Goal: Task Accomplishment & Management: Use online tool/utility

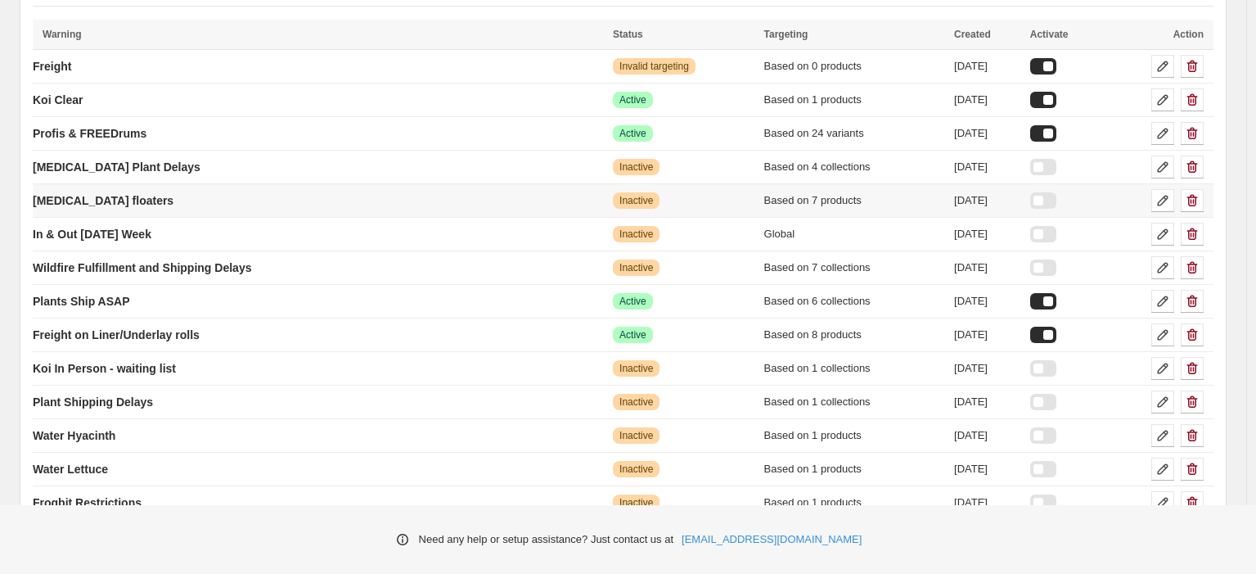
scroll to position [173, 0]
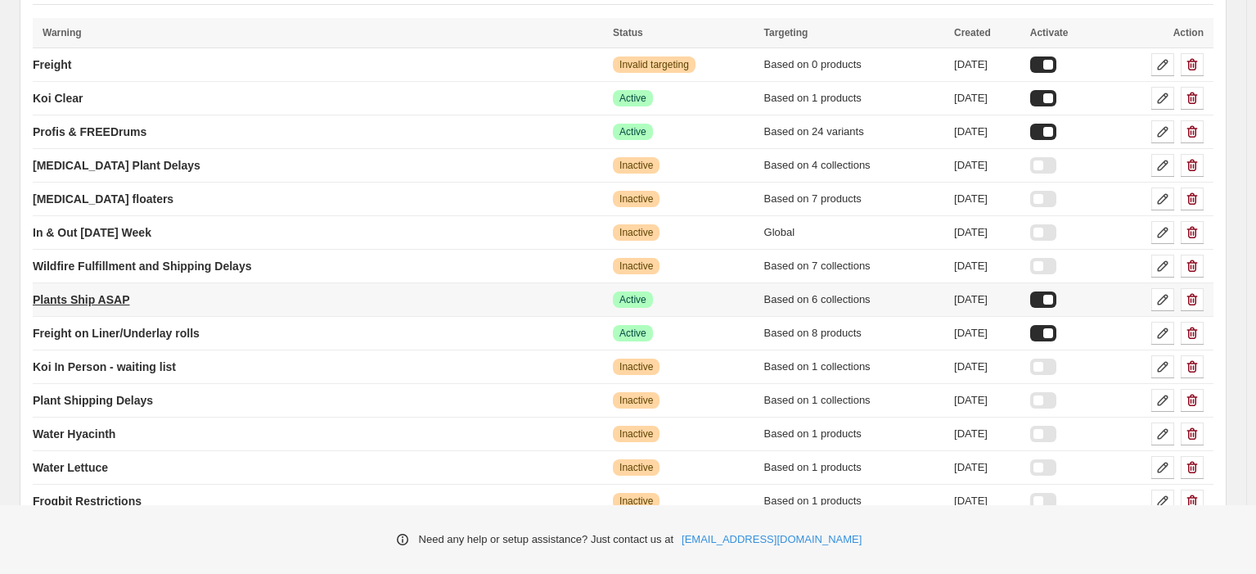
click at [130, 307] on p "Plants Ship ASAP" at bounding box center [81, 299] width 97 height 16
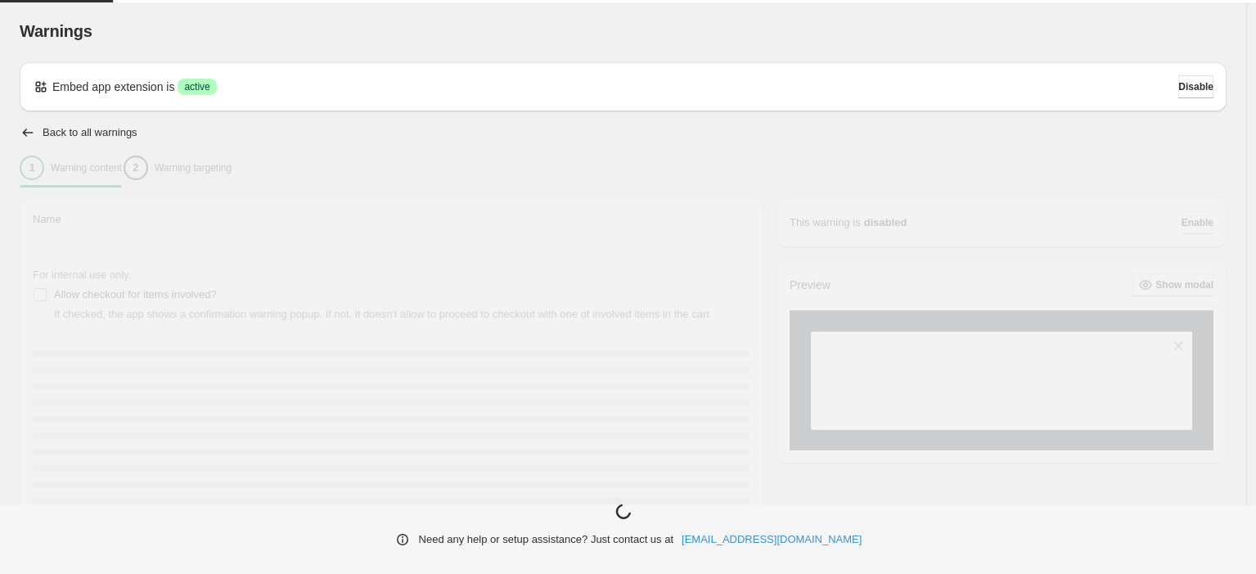
type input "**********"
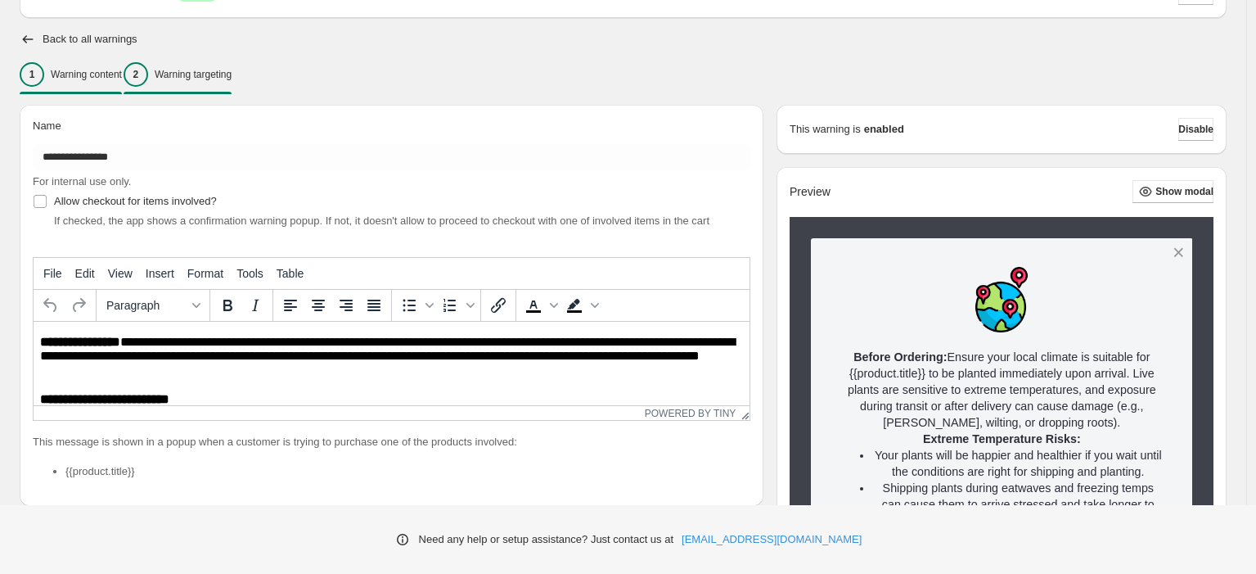
click at [232, 64] on div "2 Warning targeting" at bounding box center [178, 74] width 108 height 25
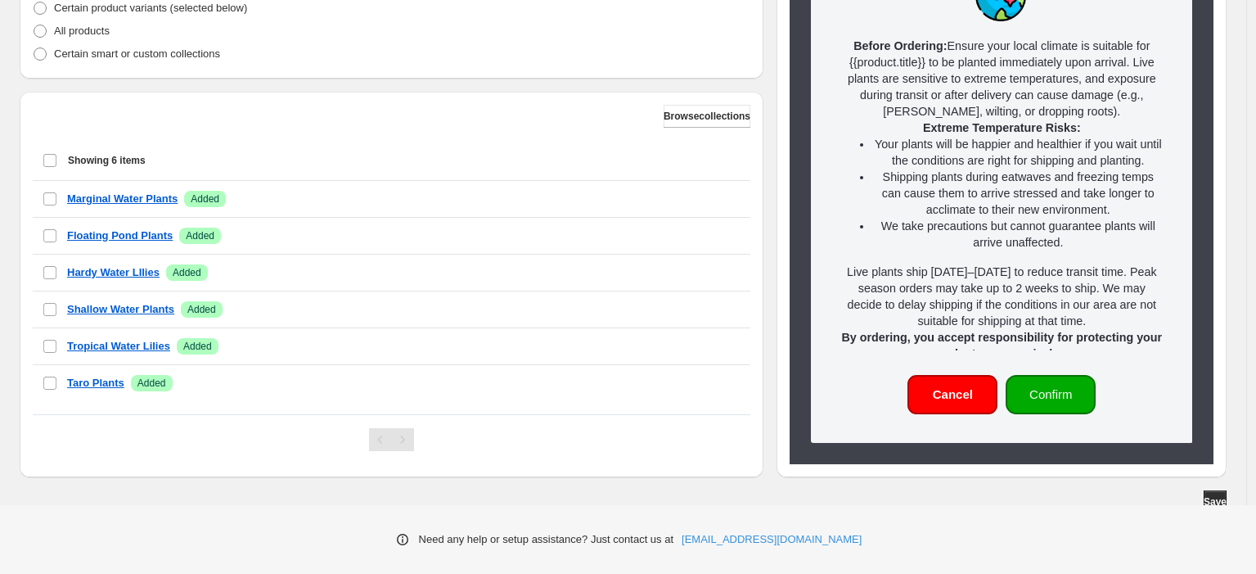
scroll to position [460, 0]
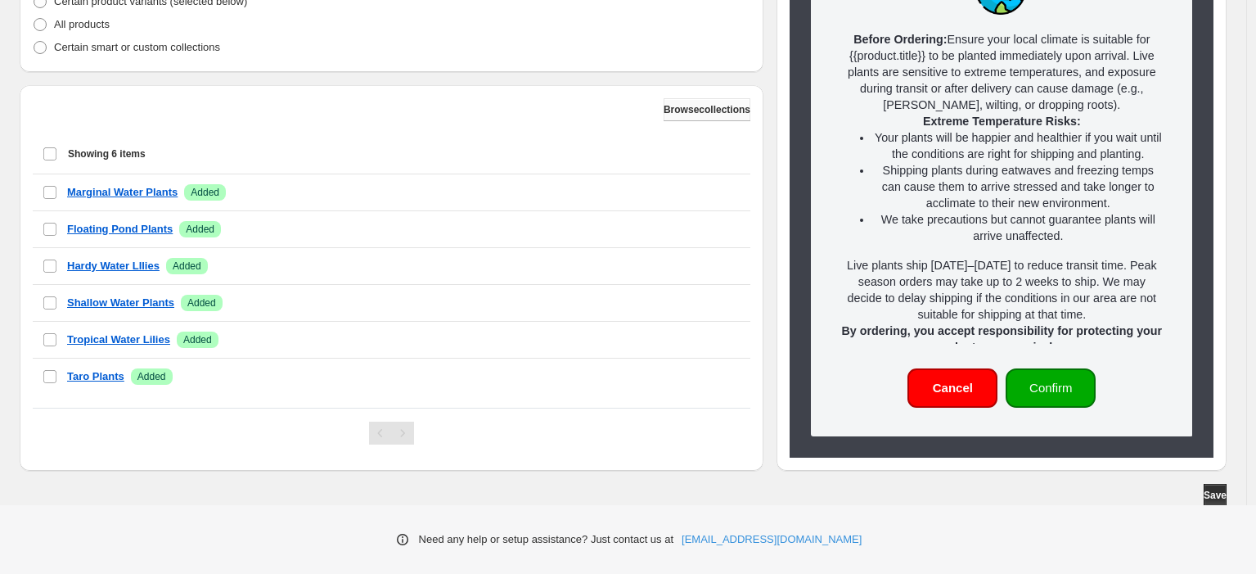
click at [664, 117] on button "Browse collections" at bounding box center [707, 109] width 87 height 23
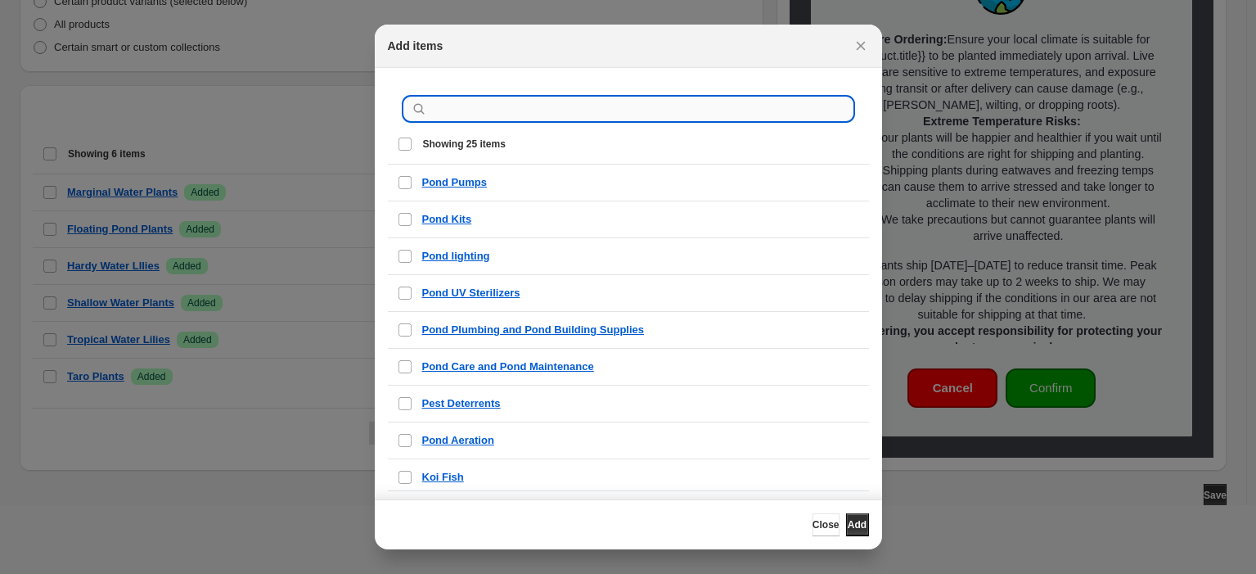
click at [624, 105] on input ":r26:" at bounding box center [641, 108] width 422 height 23
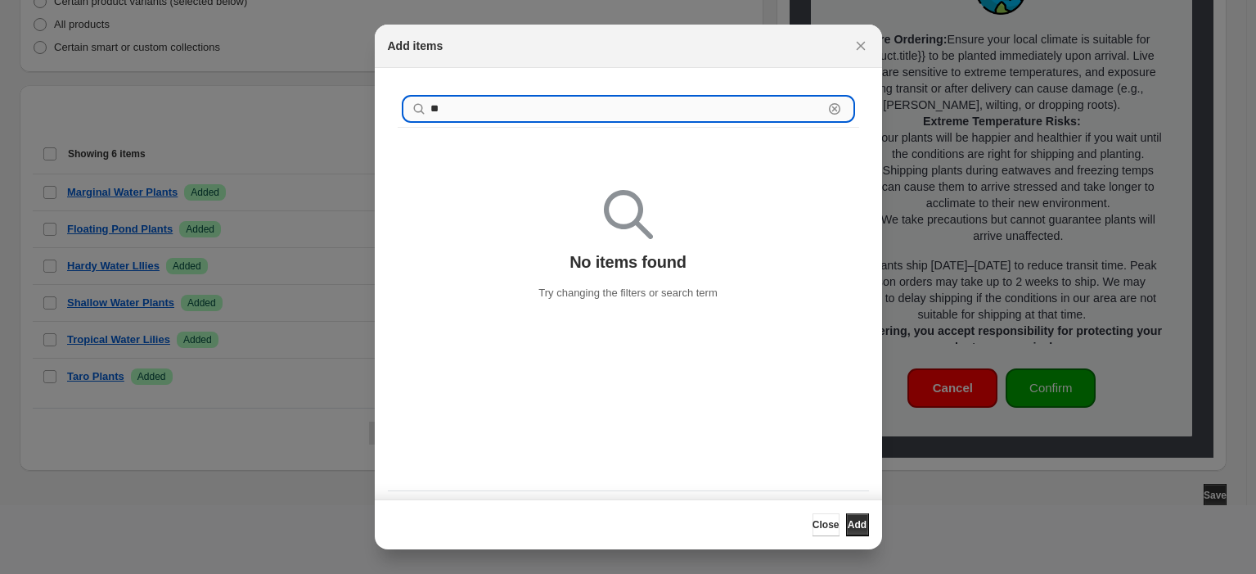
type input "*"
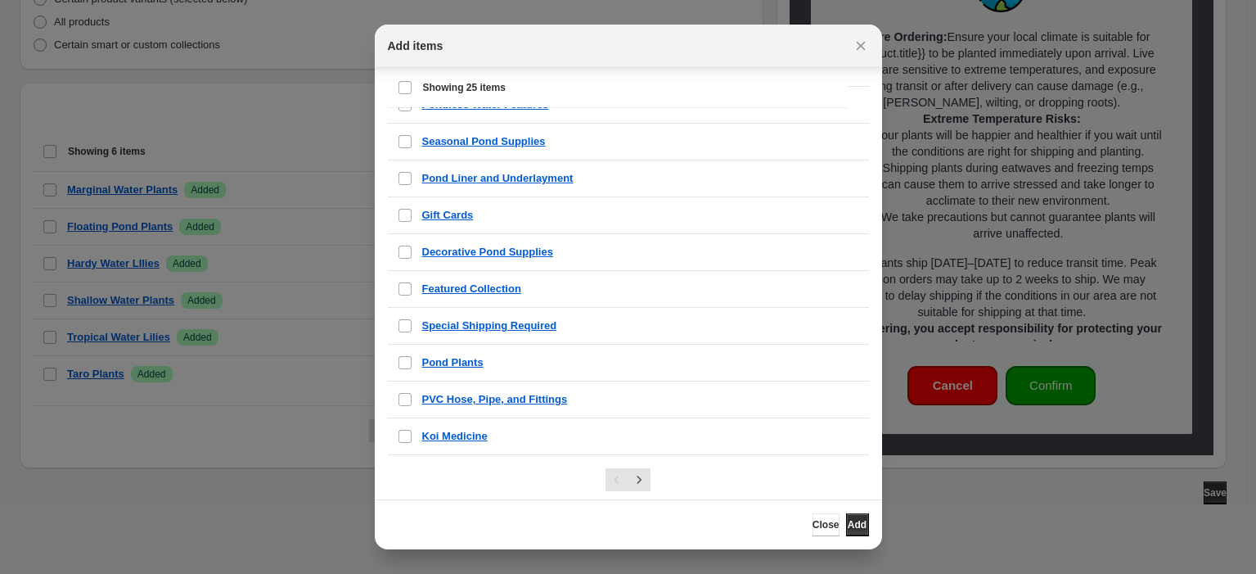
scroll to position [54, 0]
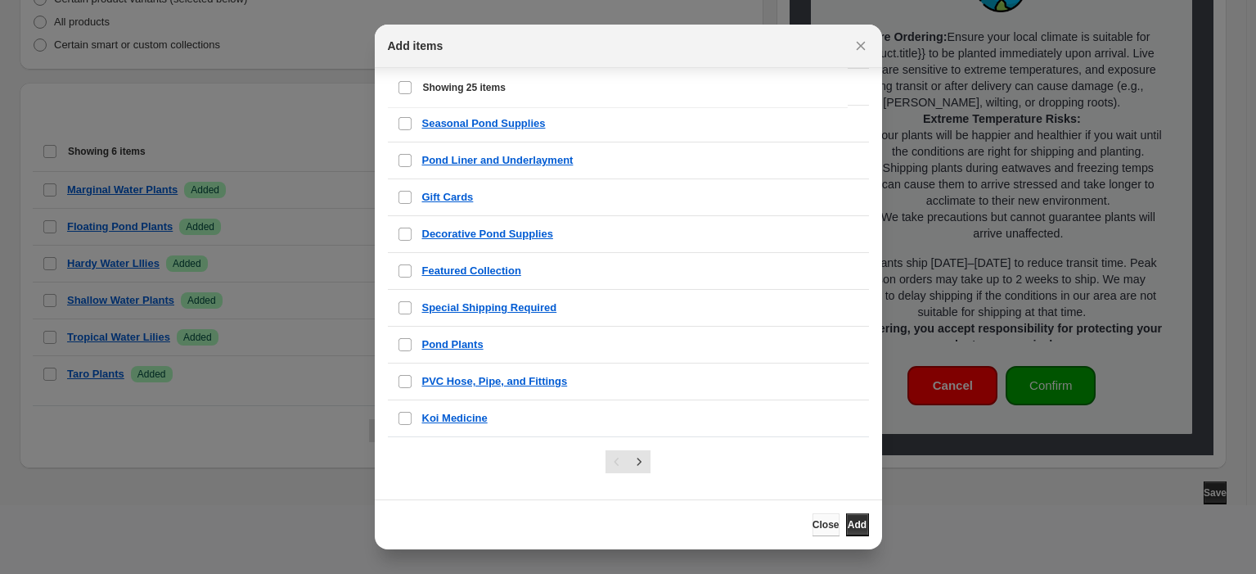
click at [812, 518] on button "Close" at bounding box center [825, 524] width 27 height 23
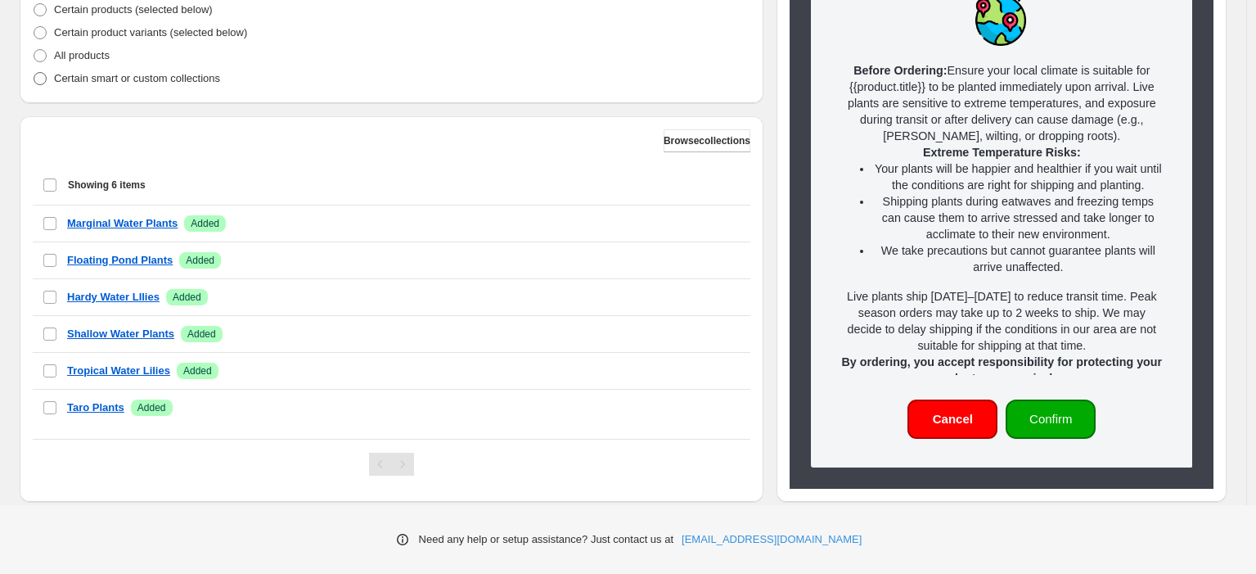
scroll to position [430, 0]
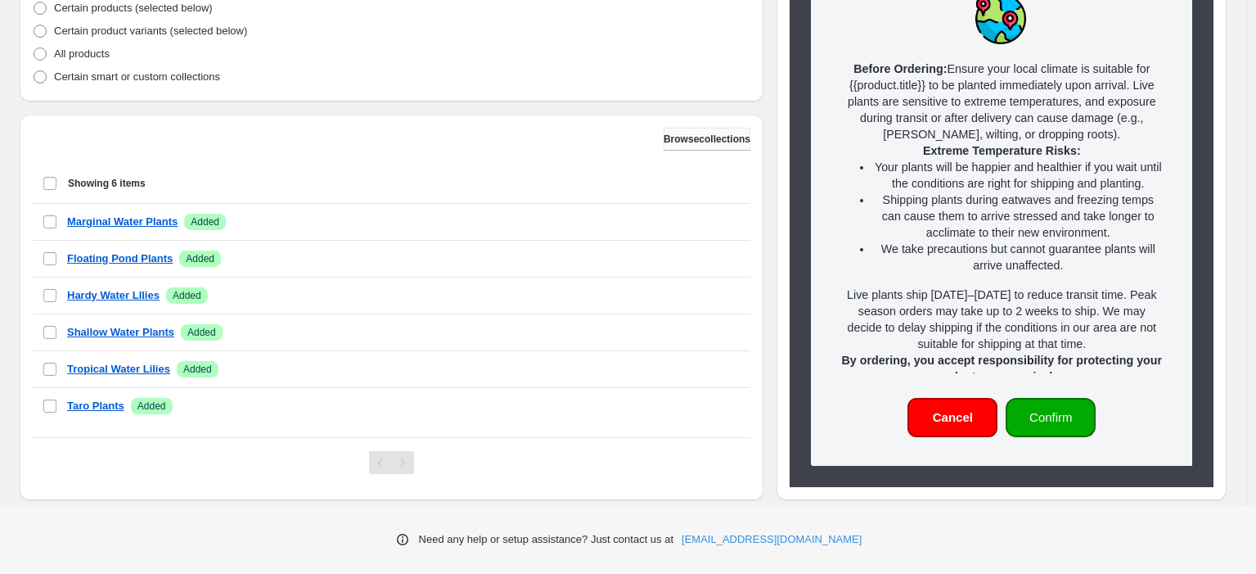
click at [672, 135] on span "Browse collections" at bounding box center [707, 139] width 87 height 13
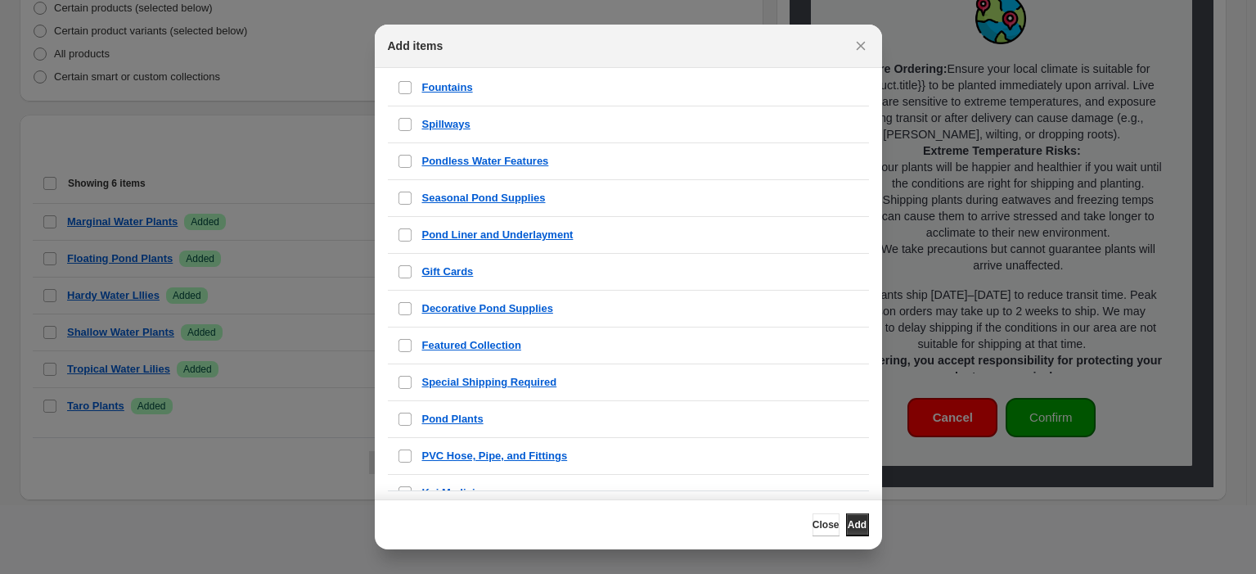
scroll to position [594, 0]
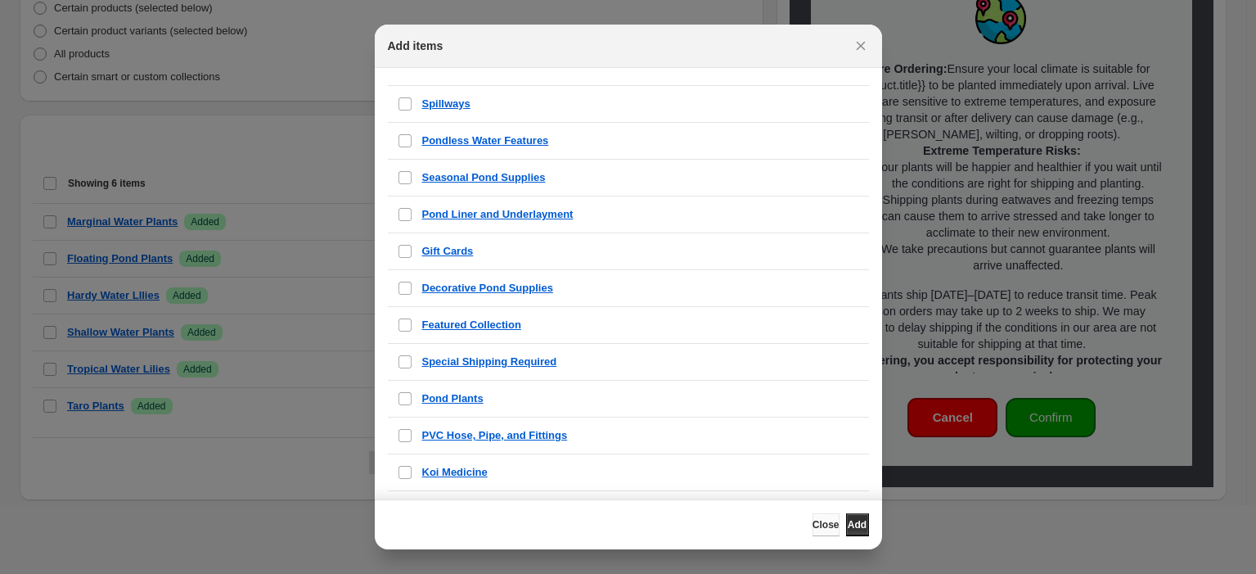
click at [812, 533] on button "Close" at bounding box center [825, 524] width 27 height 23
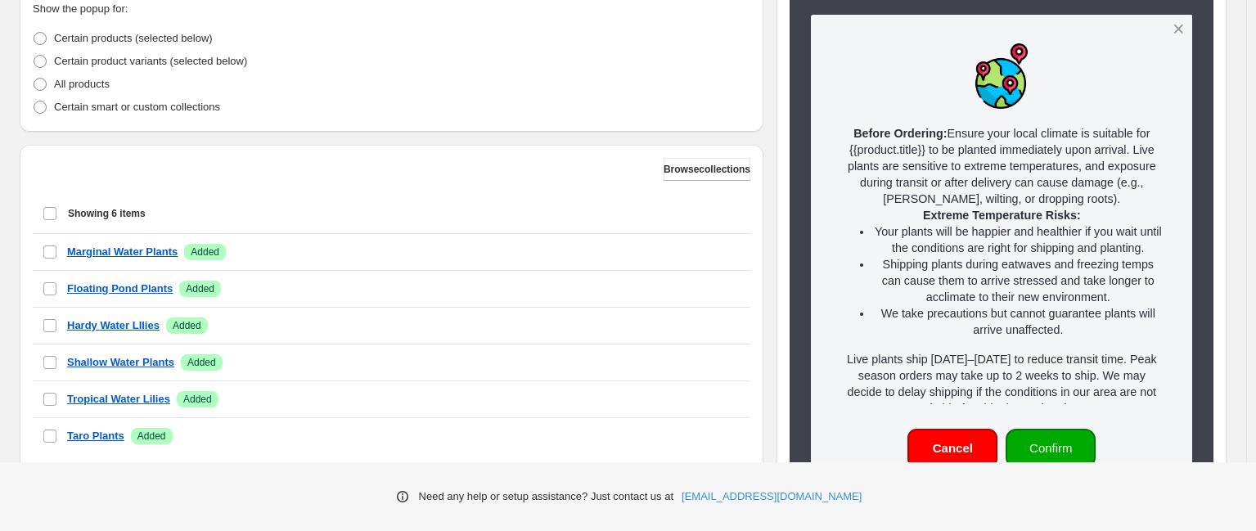
scroll to position [470, 0]
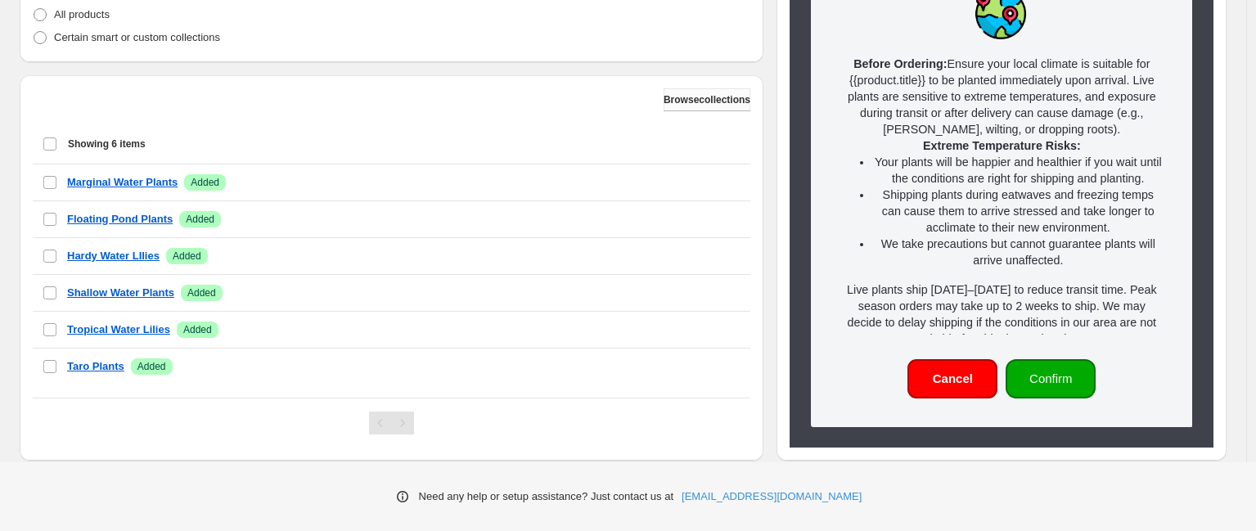
click at [664, 106] on button "Browse collections" at bounding box center [707, 99] width 87 height 23
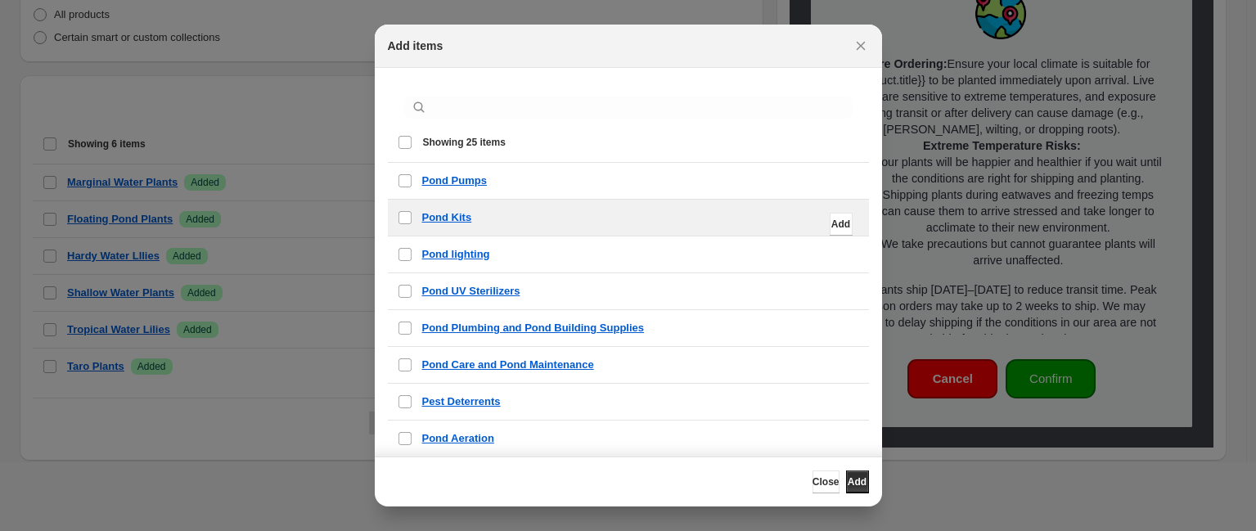
scroll to position [0, 0]
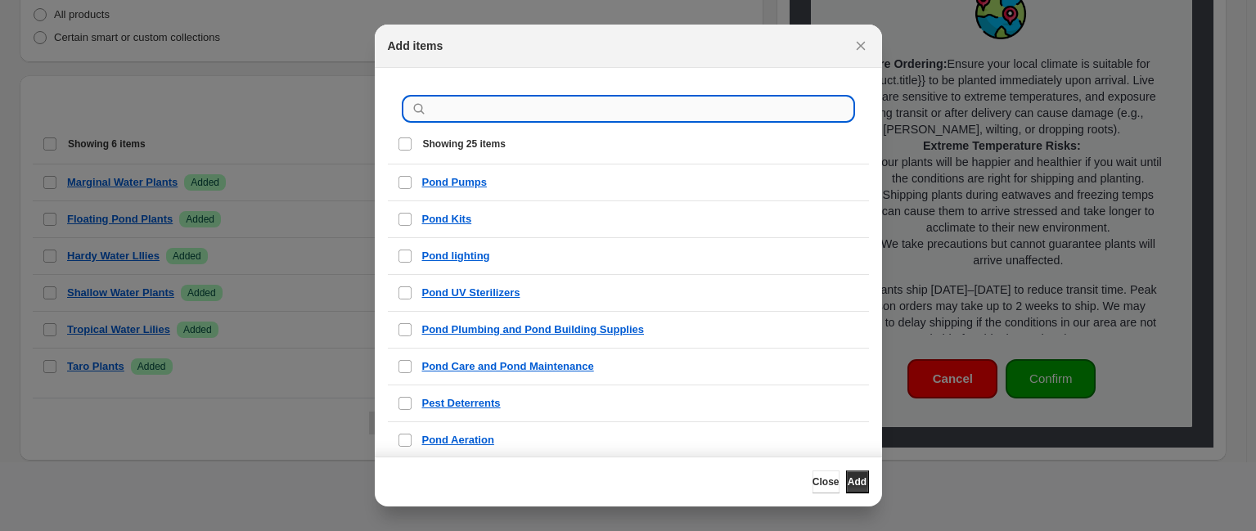
click at [550, 105] on input ":r26:" at bounding box center [641, 108] width 422 height 23
type input "**********"
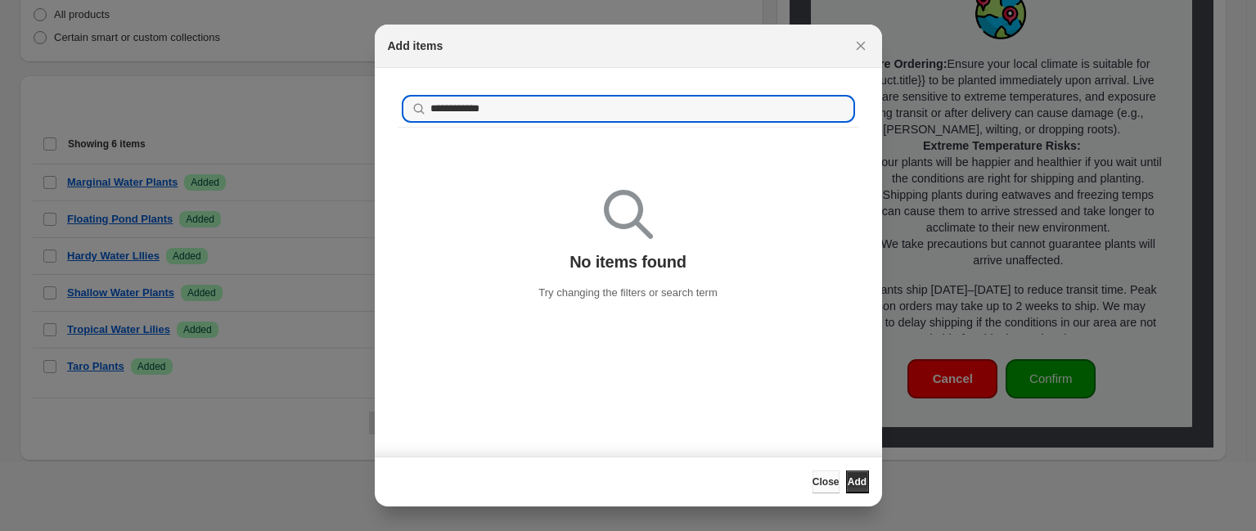
click at [812, 483] on span "Close" at bounding box center [825, 481] width 27 height 13
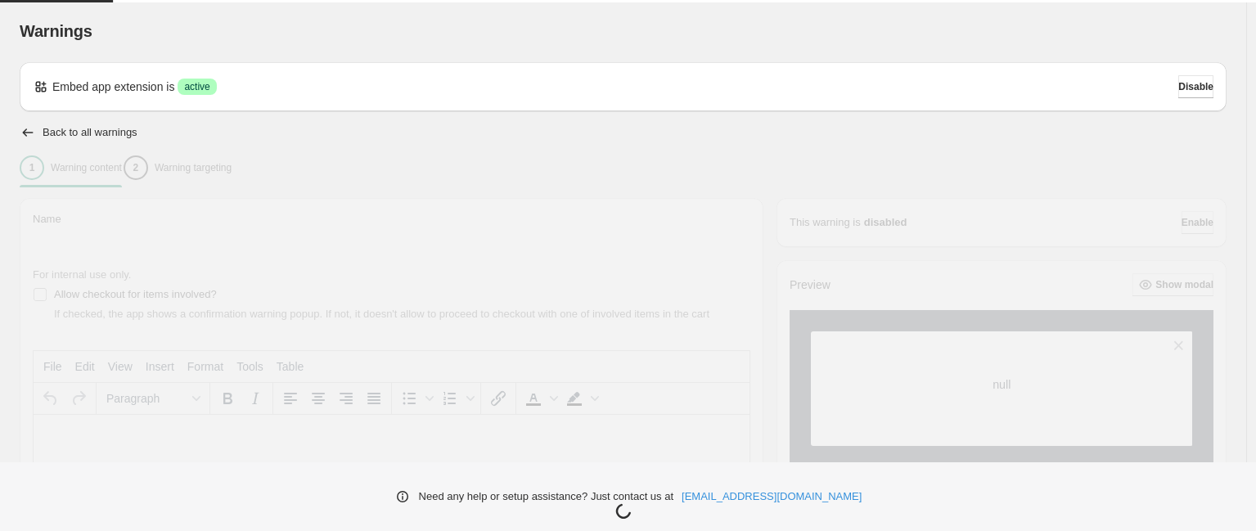
type input "**********"
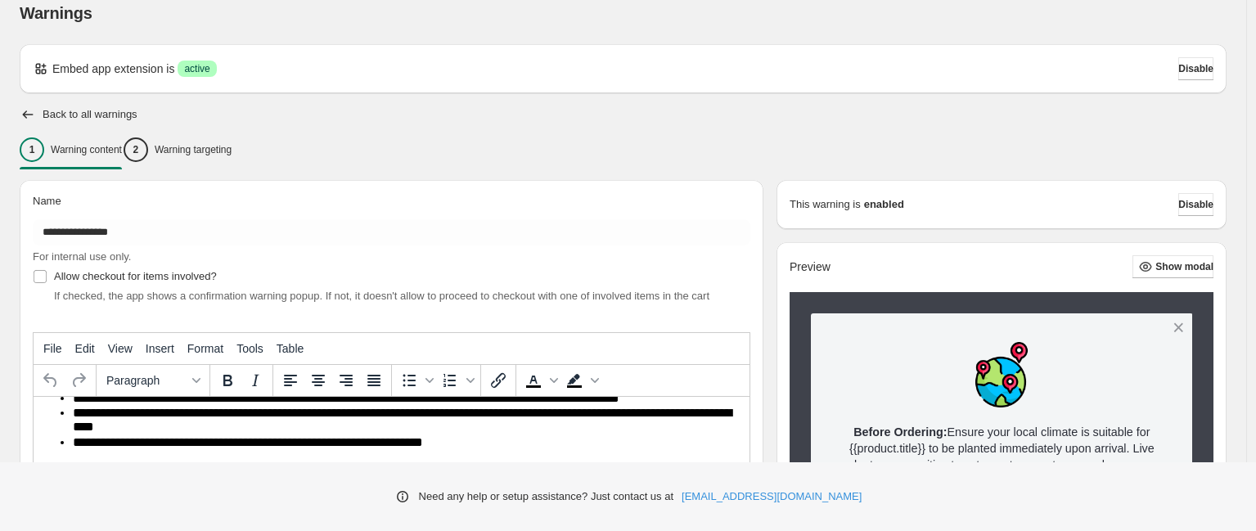
scroll to position [5, 0]
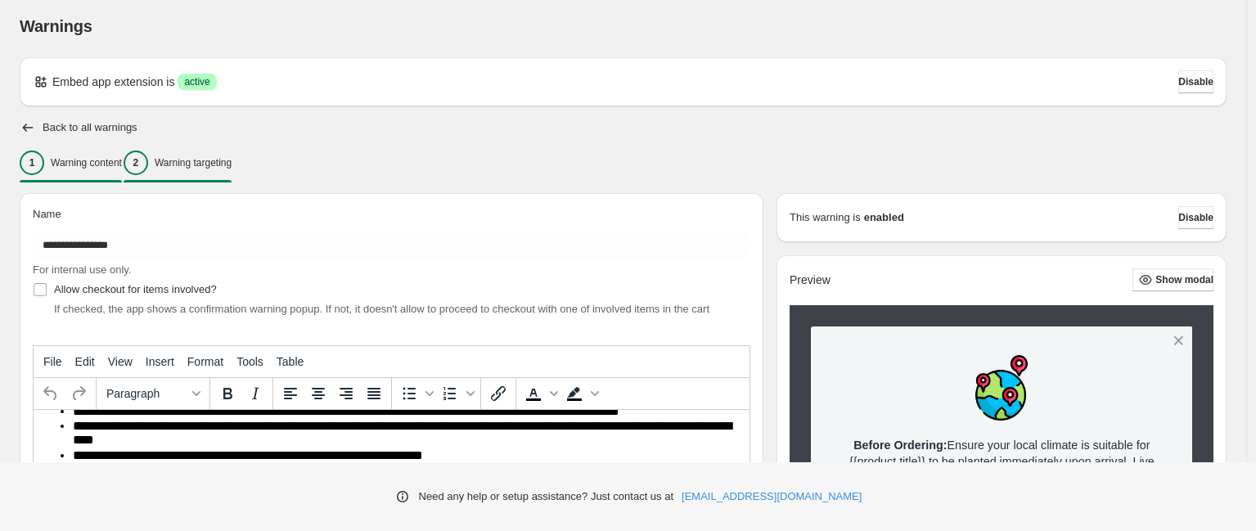
click at [232, 157] on p "Warning targeting" at bounding box center [193, 162] width 77 height 13
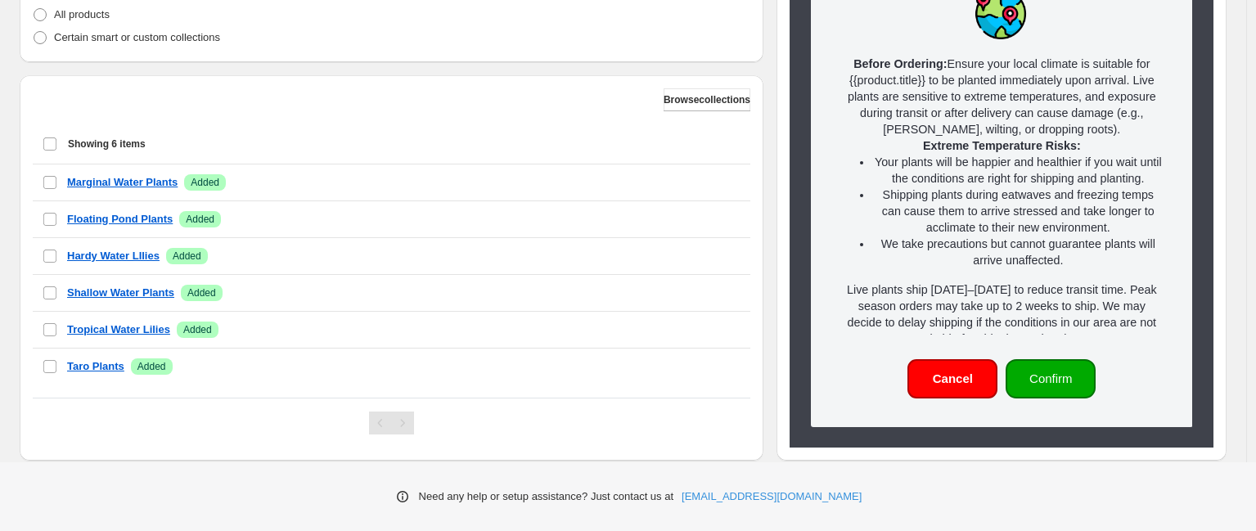
scroll to position [471, 0]
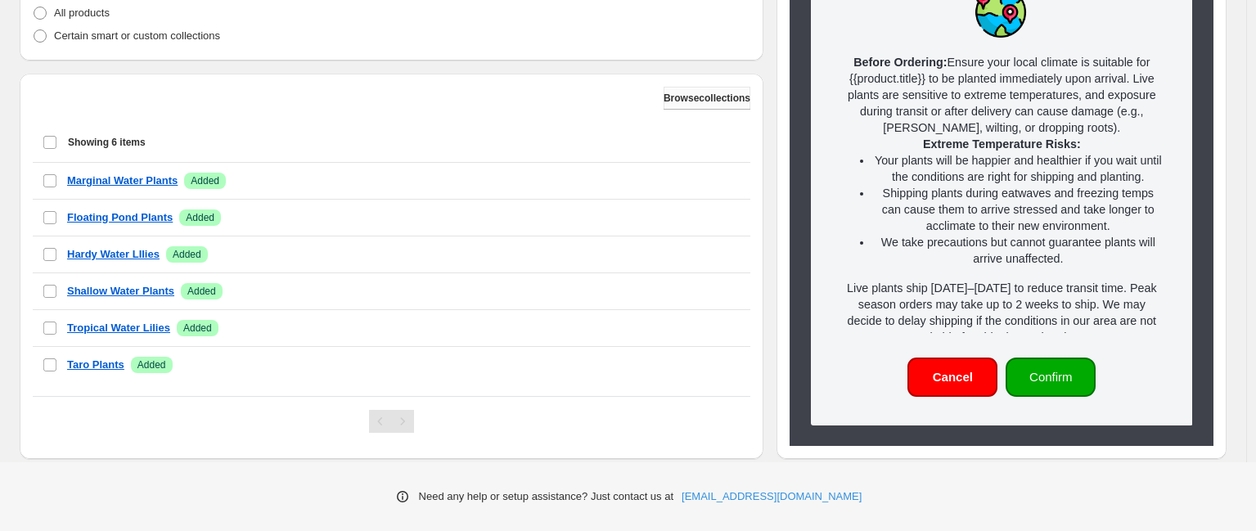
click at [664, 101] on span "Browse collections" at bounding box center [707, 98] width 87 height 13
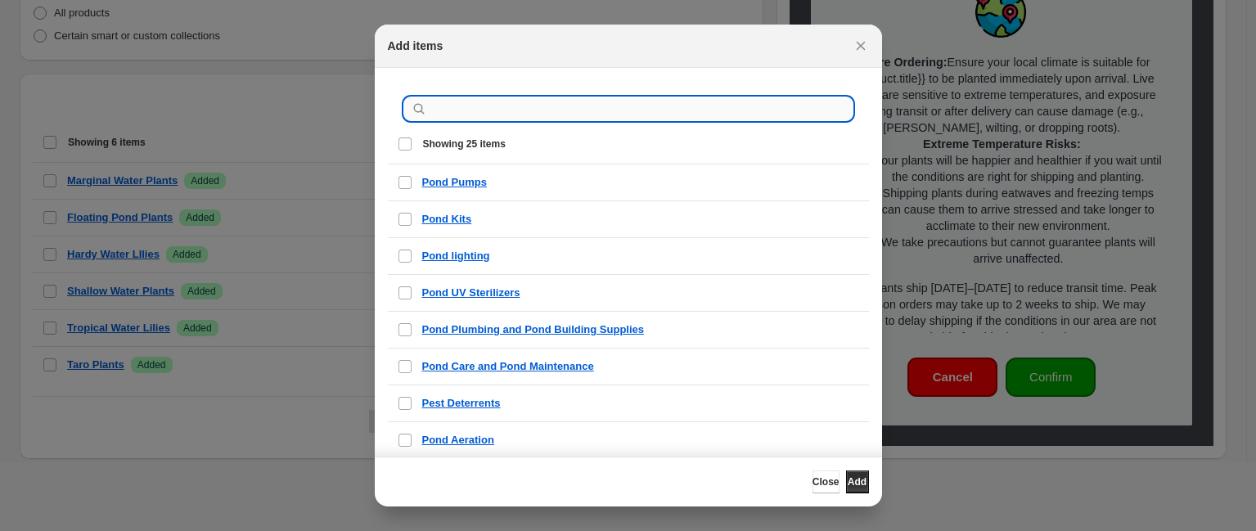
click at [623, 112] on input ":r11:" at bounding box center [641, 108] width 422 height 23
type input "****"
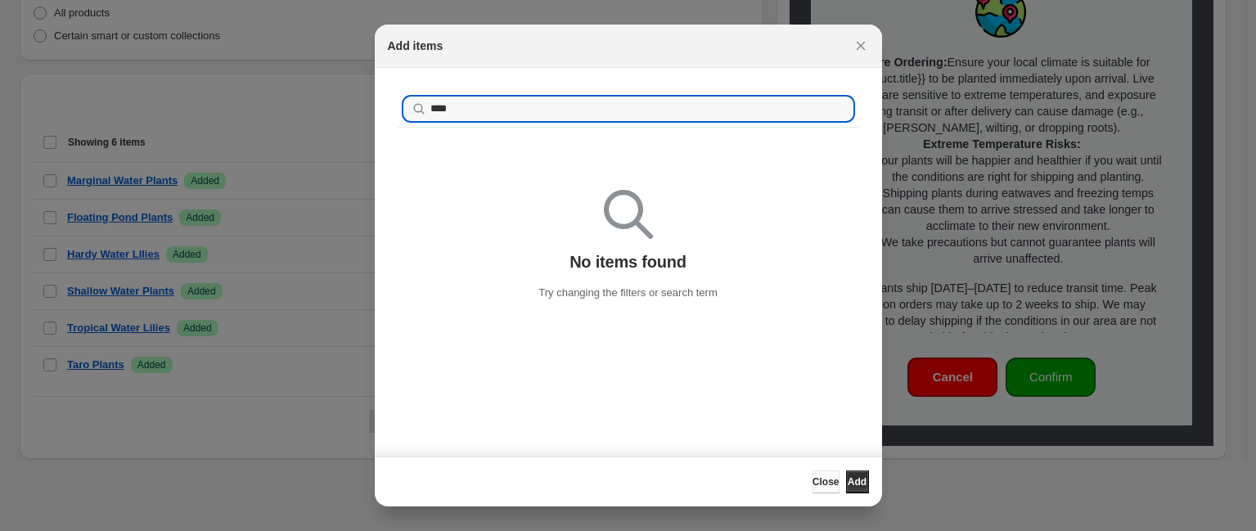
click at [812, 483] on span "Close" at bounding box center [825, 481] width 27 height 13
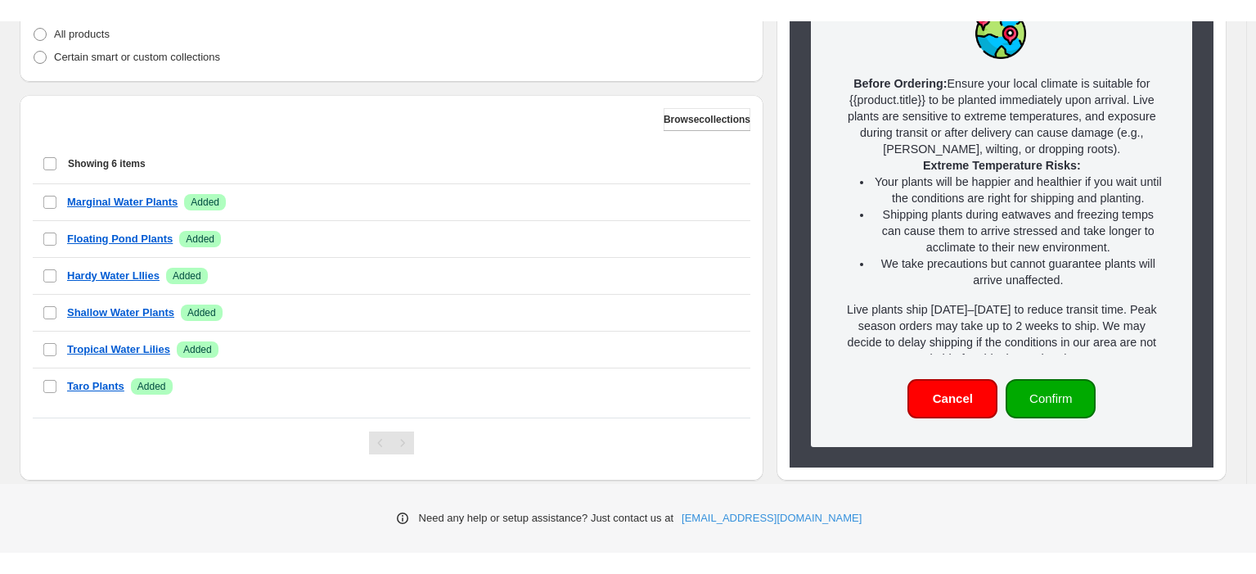
scroll to position [0, 0]
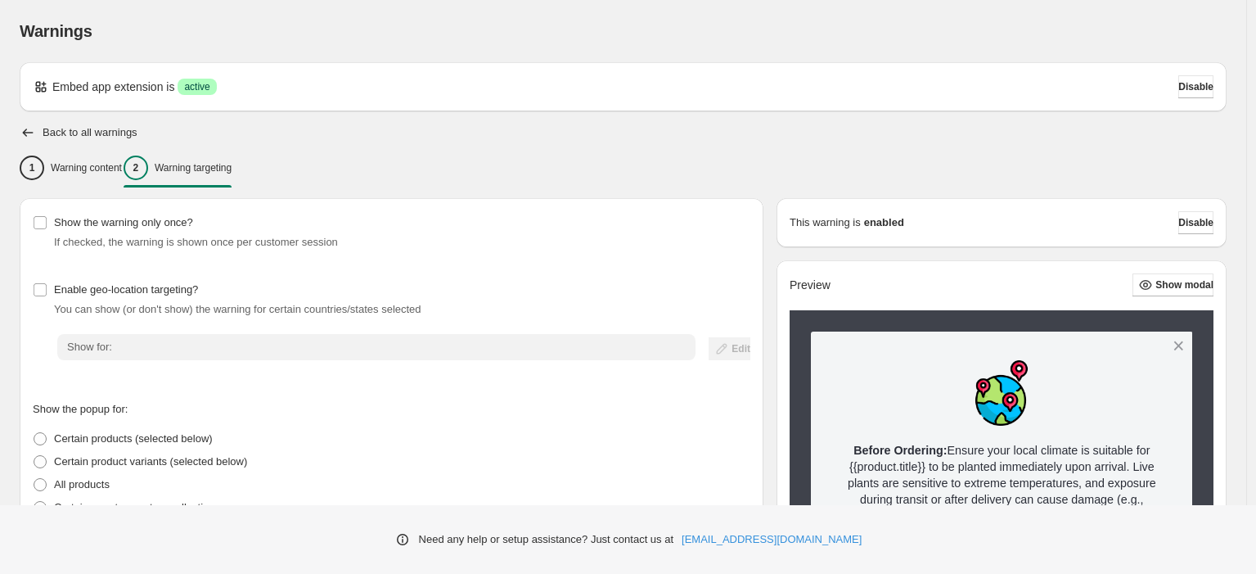
click at [95, 133] on h2 "Back to all warnings" at bounding box center [90, 132] width 95 height 13
click at [65, 176] on div "1 Warning content" at bounding box center [71, 167] width 102 height 25
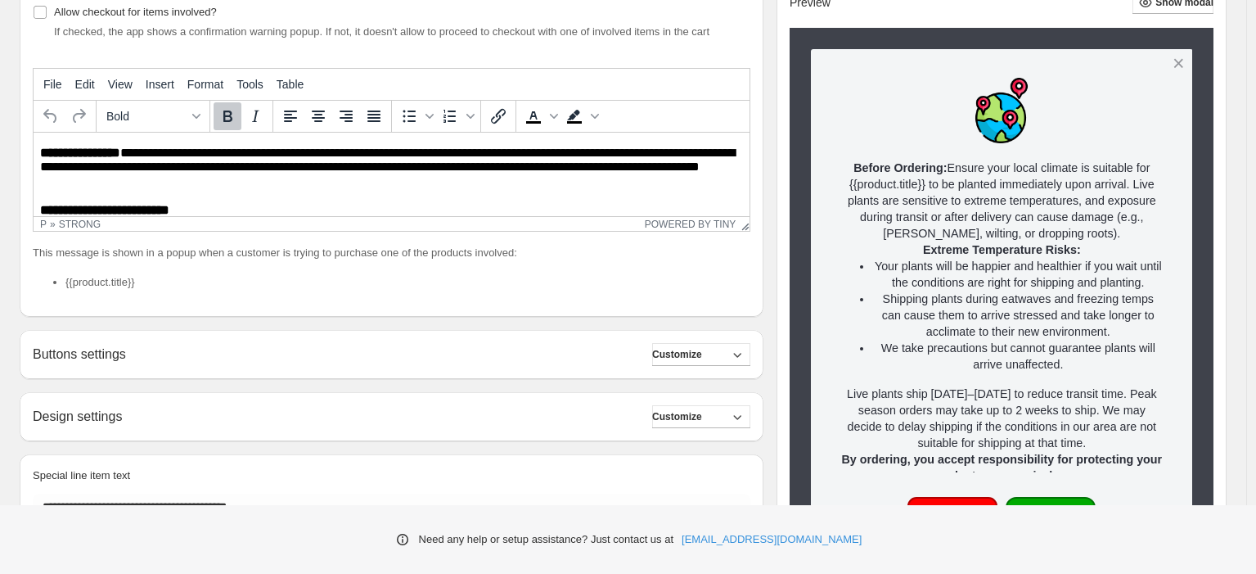
scroll to position [280, 0]
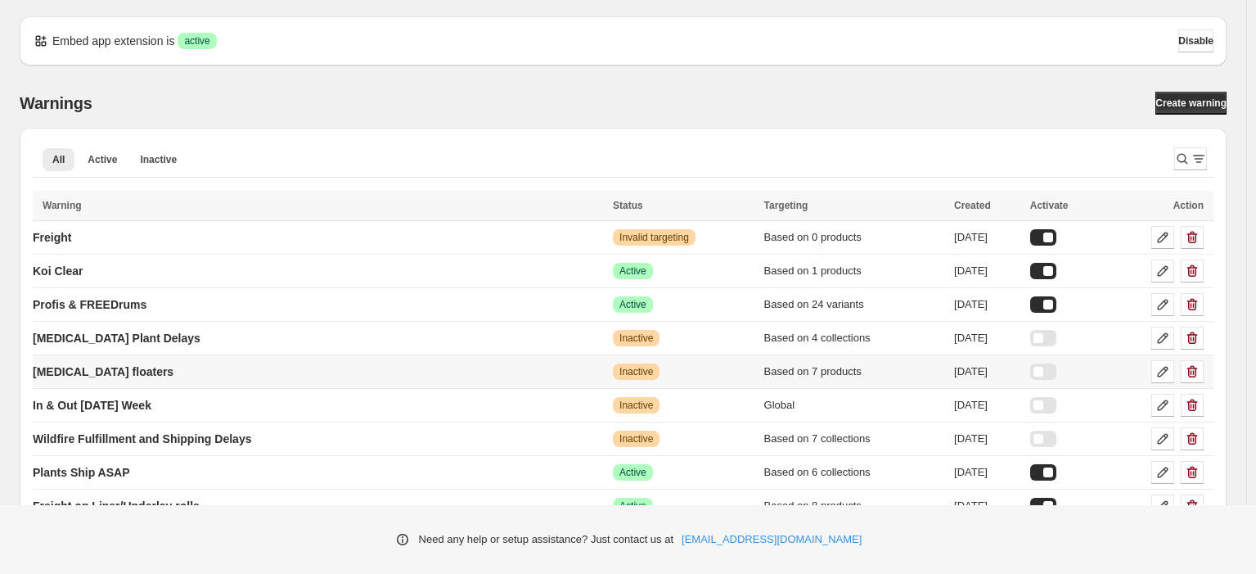
scroll to position [33, 0]
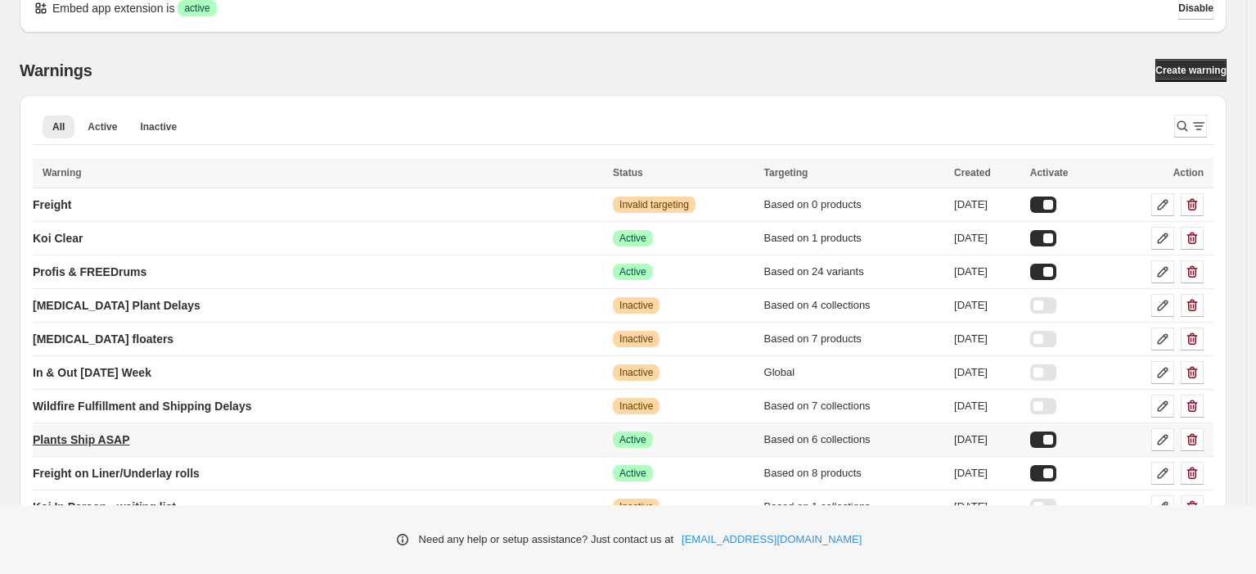
click at [102, 442] on p "Plants Ship ASAP" at bounding box center [81, 439] width 97 height 16
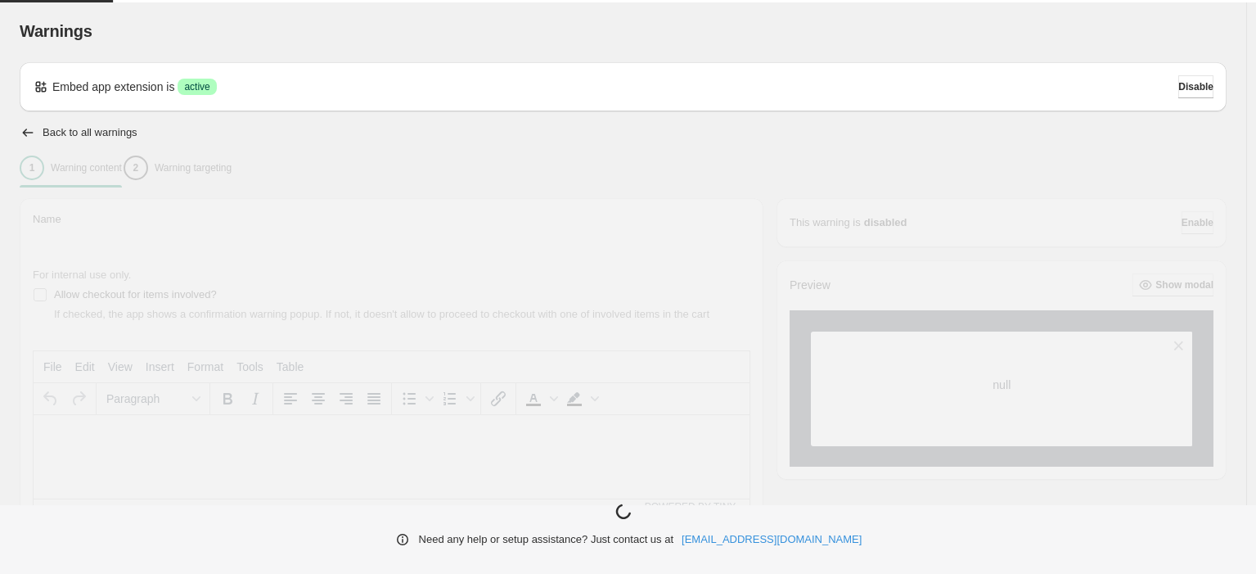
type input "**********"
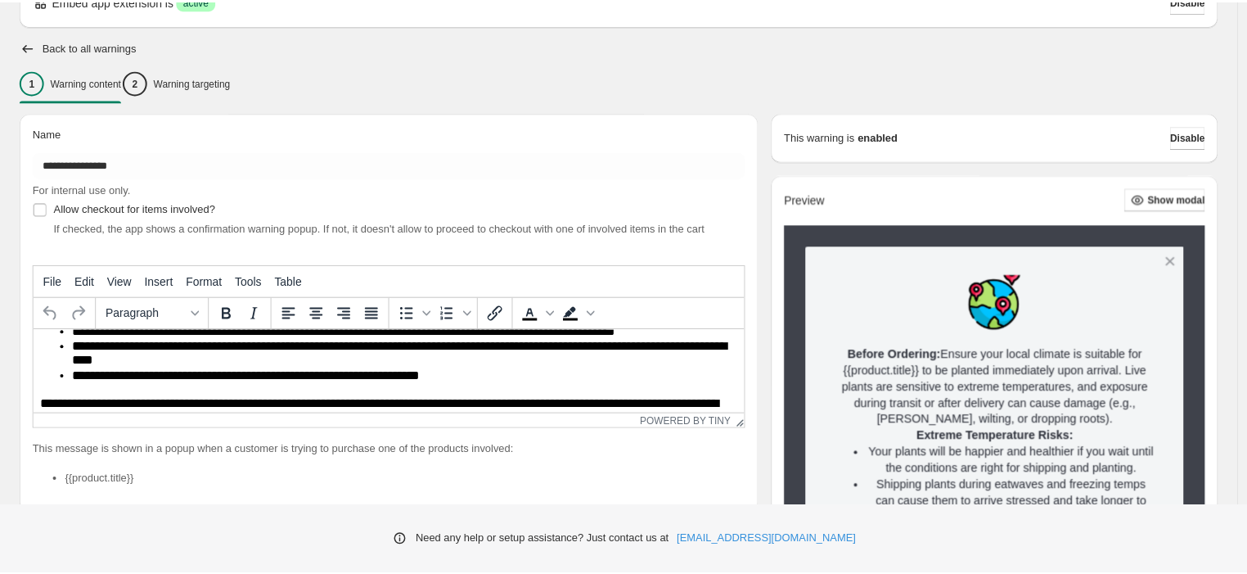
scroll to position [101, 0]
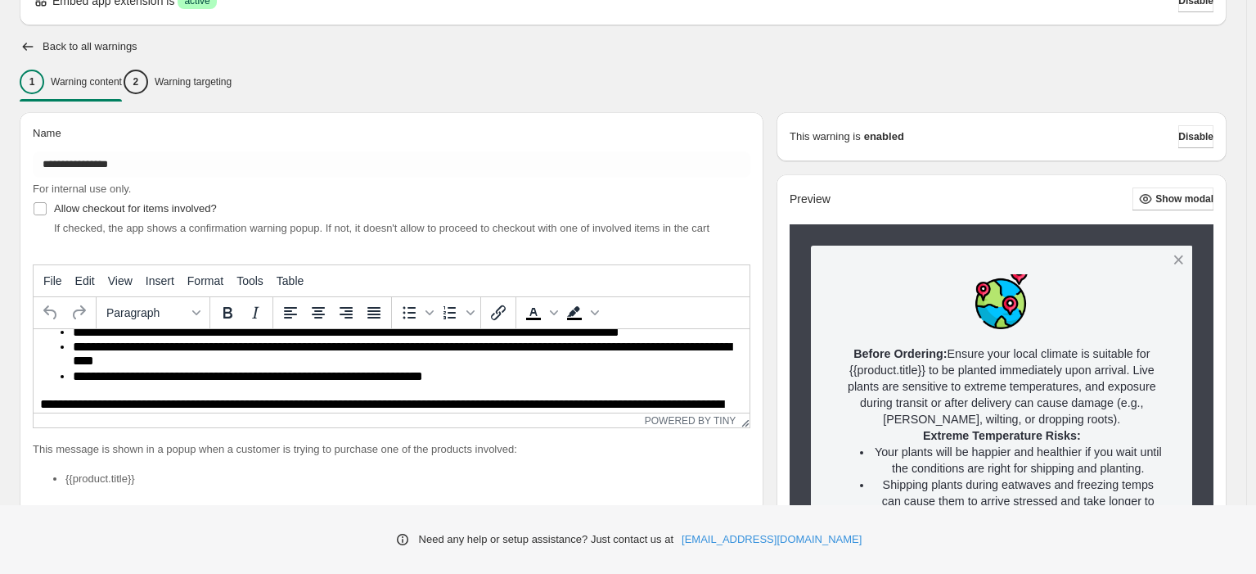
click at [197, 344] on li "**********" at bounding box center [406, 354] width 667 height 29
